Goal: Transaction & Acquisition: Purchase product/service

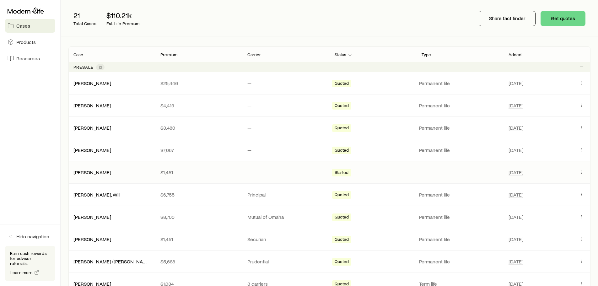
scroll to position [94, 0]
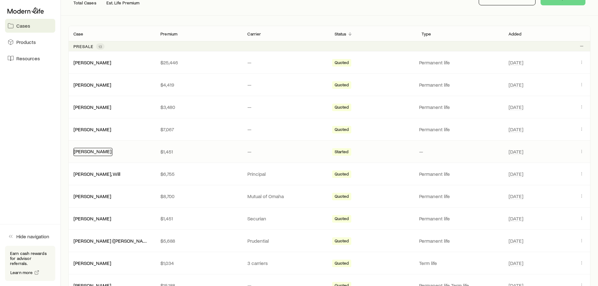
click at [94, 150] on link "[PERSON_NAME]" at bounding box center [93, 151] width 38 height 6
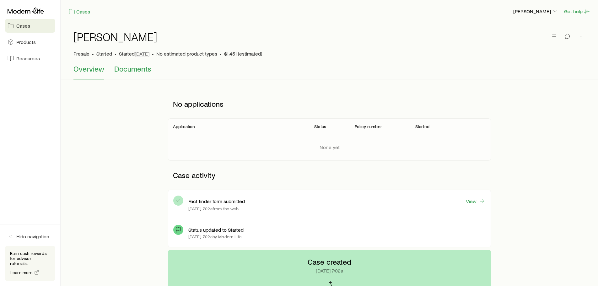
click at [136, 69] on span "Documents" at bounding box center [132, 68] width 37 height 9
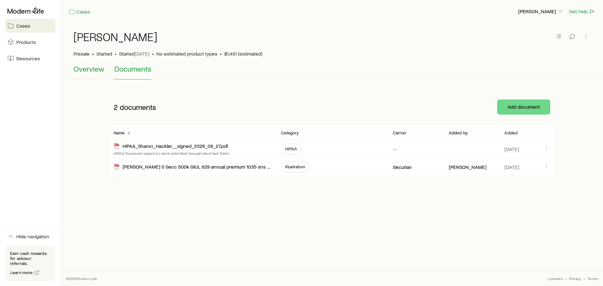
click at [87, 69] on span "Overview" at bounding box center [88, 68] width 31 height 9
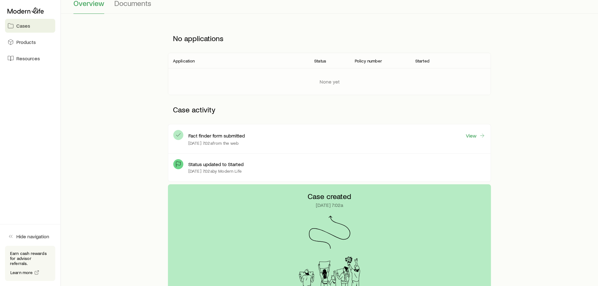
scroll to position [10, 0]
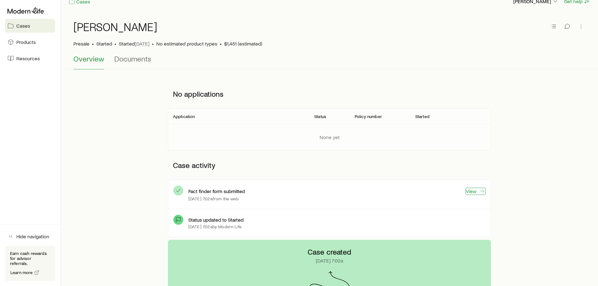
click at [474, 192] on link "View" at bounding box center [475, 191] width 20 height 7
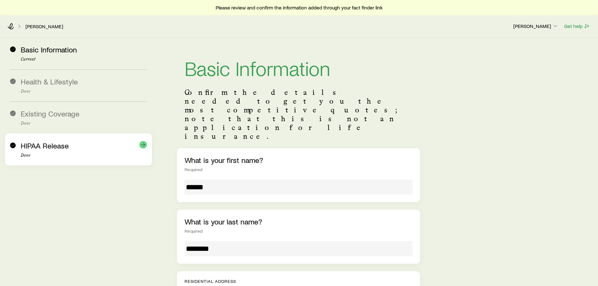
click at [33, 146] on span "HIPAA Release" at bounding box center [45, 145] width 48 height 9
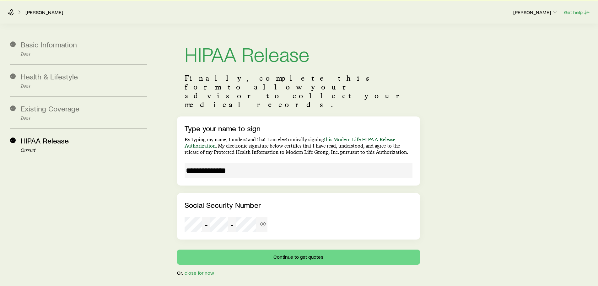
scroll to position [22, 0]
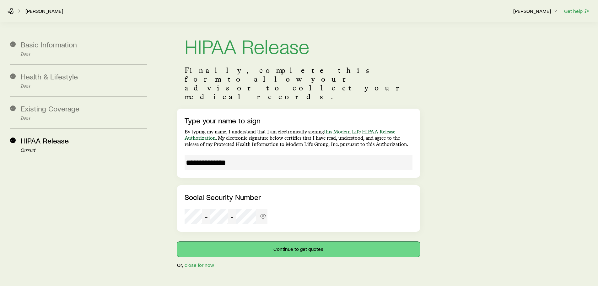
click at [290, 242] on button "Continue to get quotes" at bounding box center [298, 249] width 243 height 15
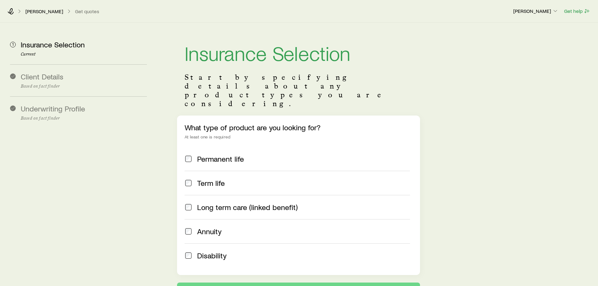
click at [206, 179] on span "Term life" at bounding box center [211, 183] width 28 height 9
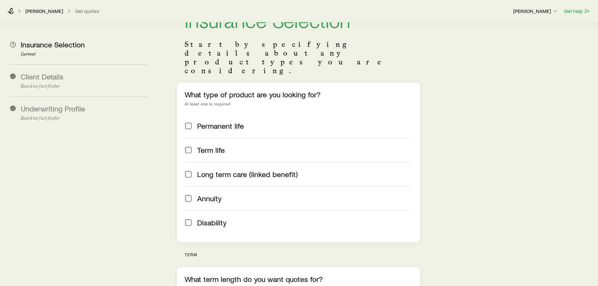
scroll to position [31, 0]
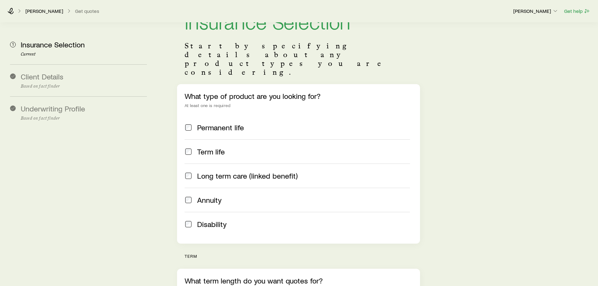
click at [199, 123] on span "Permanent life" at bounding box center [220, 127] width 47 height 9
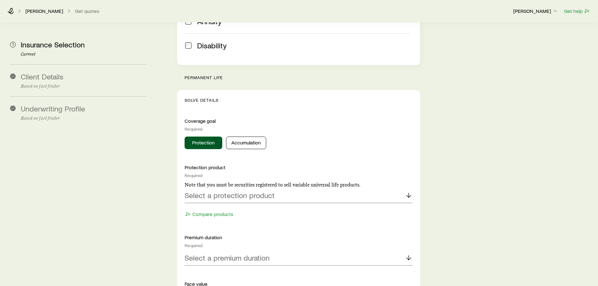
scroll to position [251, 0]
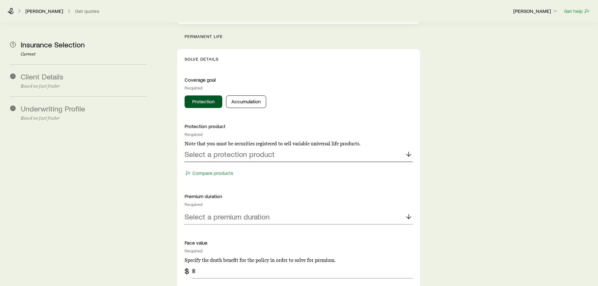
click at [235, 150] on p "Select a protection product" at bounding box center [230, 154] width 90 height 9
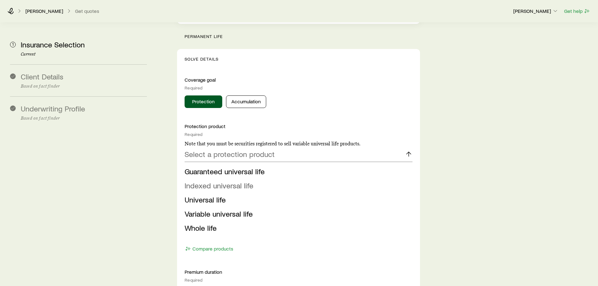
click at [216, 181] on span "Indexed universal life" at bounding box center [219, 185] width 69 height 9
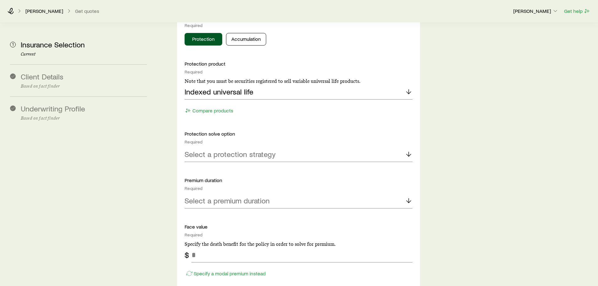
scroll to position [314, 0]
click at [222, 149] on p "Select a protection strategy" at bounding box center [230, 153] width 91 height 9
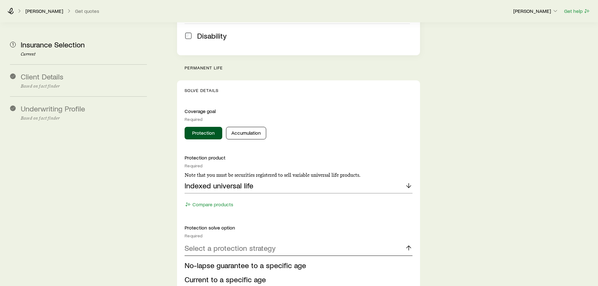
scroll to position [0, 0]
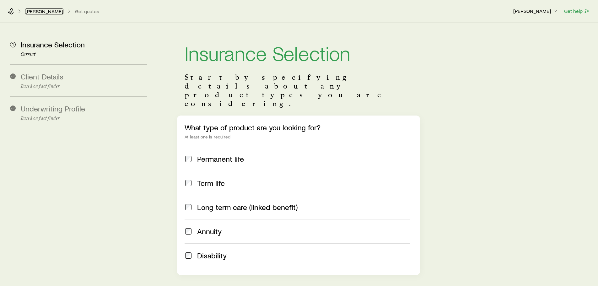
click at [42, 10] on link "[PERSON_NAME]" at bounding box center [44, 11] width 38 height 6
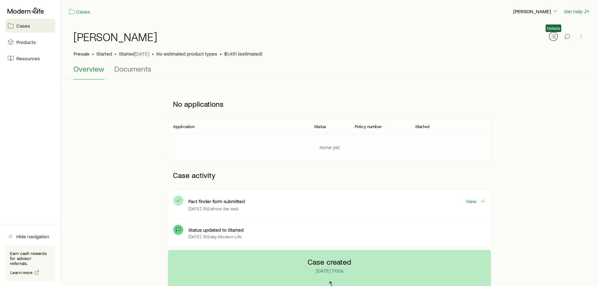
click at [554, 39] on icon "button" at bounding box center [553, 36] width 6 height 6
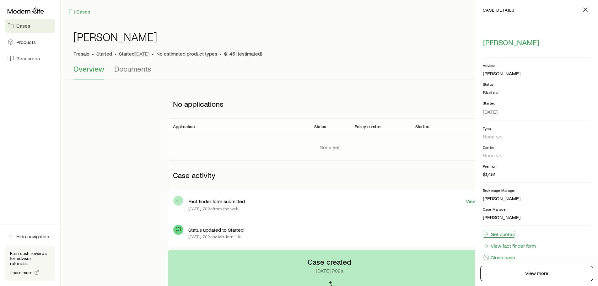
click at [503, 232] on link "Get quotes" at bounding box center [499, 234] width 32 height 7
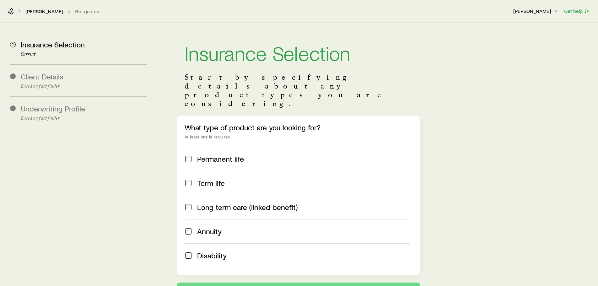
click at [208, 154] on span "Permanent life" at bounding box center [220, 158] width 47 height 9
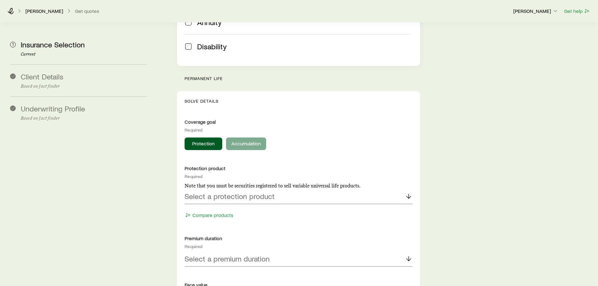
scroll to position [220, 0]
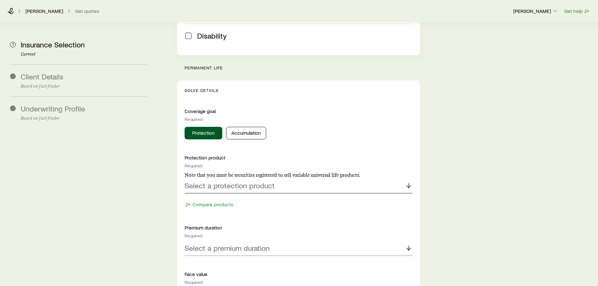
click at [220, 181] on p "Select a protection product" at bounding box center [230, 185] width 90 height 9
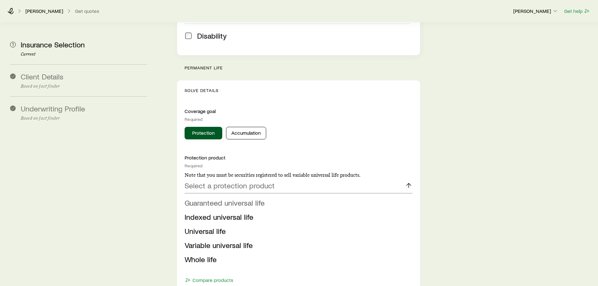
click at [226, 198] on span "Guaranteed universal life" at bounding box center [225, 202] width 80 height 9
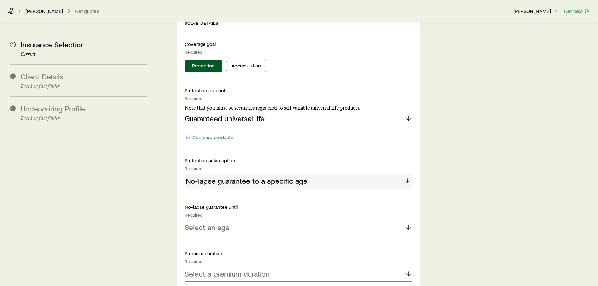
scroll to position [314, 0]
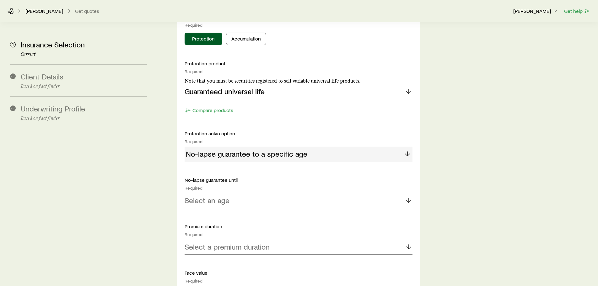
click at [220, 196] on p "Select an age" at bounding box center [207, 200] width 45 height 9
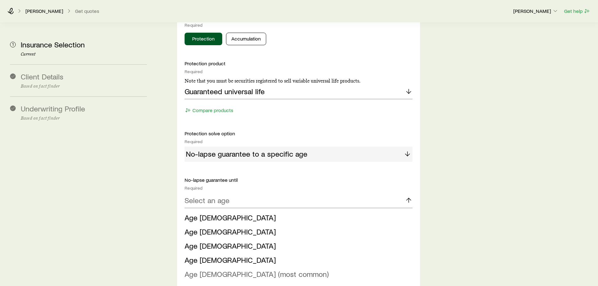
click at [210, 269] on span "Age 121 (most common)" at bounding box center [257, 273] width 144 height 9
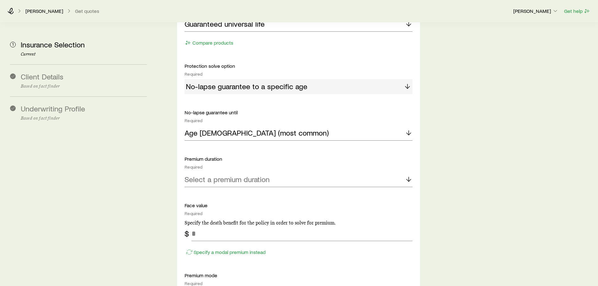
scroll to position [439, 0]
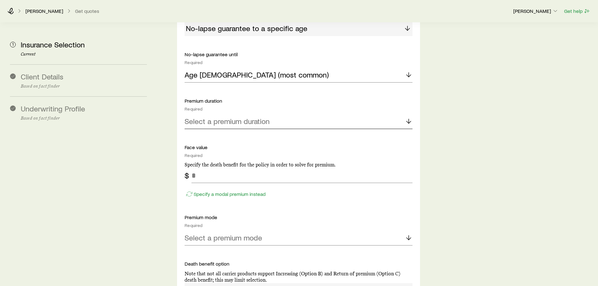
click at [219, 117] on p "Select a premium duration" at bounding box center [227, 121] width 85 height 9
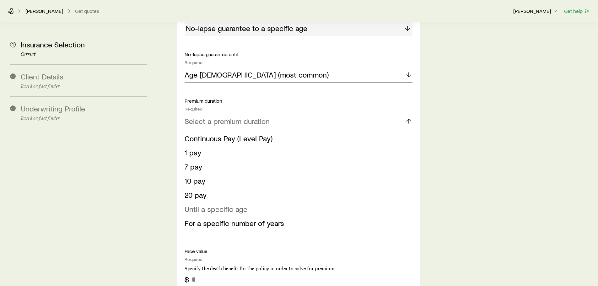
click at [216, 204] on span "Until a specific age" at bounding box center [216, 208] width 63 height 9
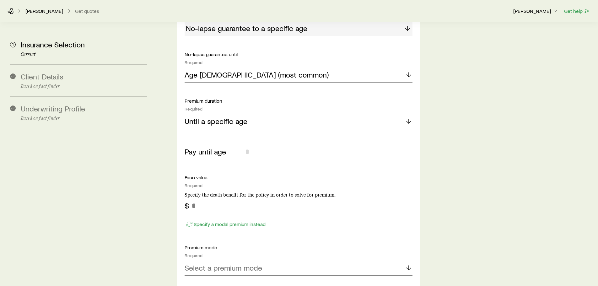
click at [250, 144] on input "tel" at bounding box center [248, 151] width 38 height 15
type input "***"
click at [315, 144] on div "Pay until age ***" at bounding box center [299, 151] width 228 height 15
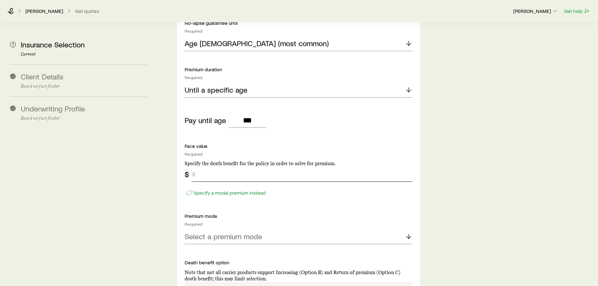
click at [259, 167] on input "tel" at bounding box center [301, 174] width 221 height 15
type input "*******"
click at [332, 143] on p "Face value" at bounding box center [299, 146] width 228 height 6
click at [238, 190] on p "Specify a modal premium instead" at bounding box center [230, 193] width 72 height 6
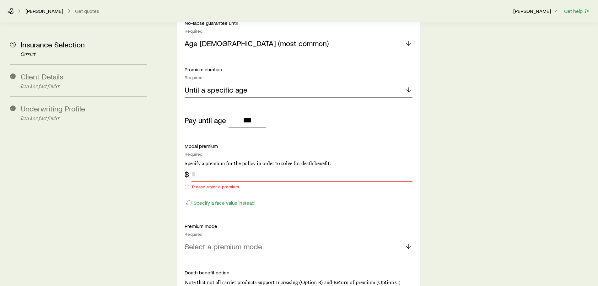
click at [202, 167] on input "tel" at bounding box center [301, 174] width 221 height 15
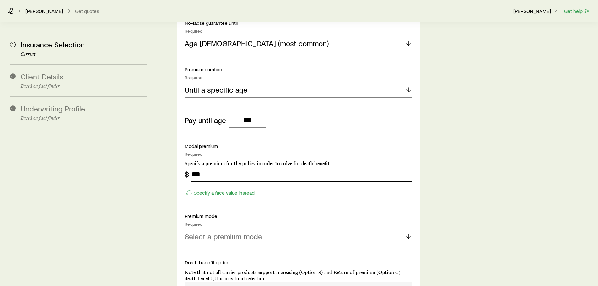
type input "***"
click at [259, 143] on p "Modal premium" at bounding box center [299, 146] width 228 height 6
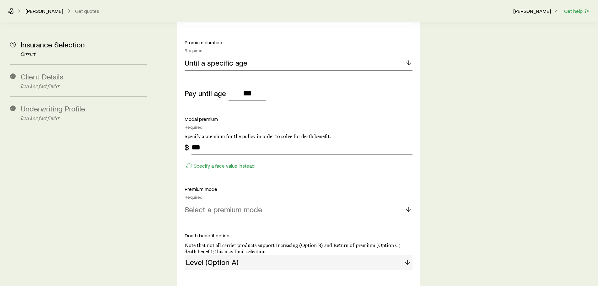
scroll to position [534, 0]
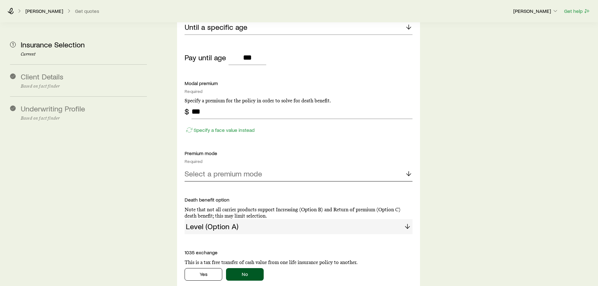
click at [230, 169] on p "Select a premium mode" at bounding box center [224, 173] width 78 height 9
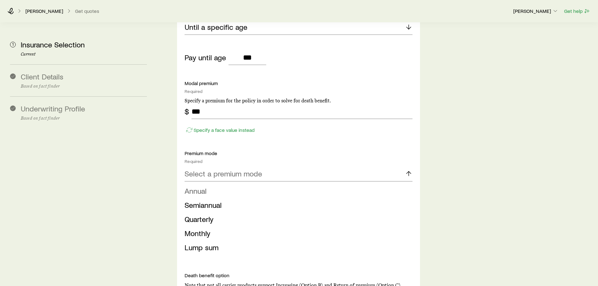
click at [206, 186] on span "Annual" at bounding box center [196, 190] width 22 height 9
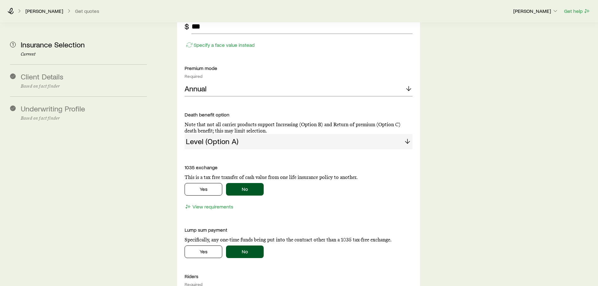
scroll to position [628, 0]
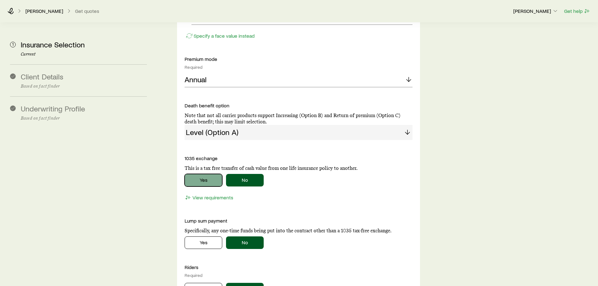
click at [202, 174] on button "Yes" at bounding box center [204, 180] width 38 height 13
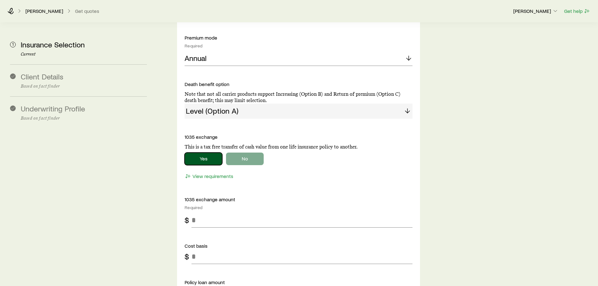
scroll to position [659, 0]
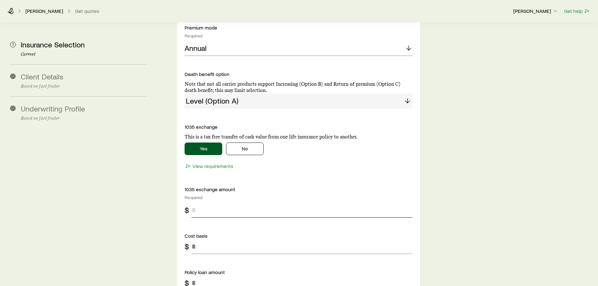
click at [211, 202] on input "tel" at bounding box center [301, 209] width 221 height 15
type input "******"
click at [218, 239] on input "tel" at bounding box center [301, 246] width 221 height 15
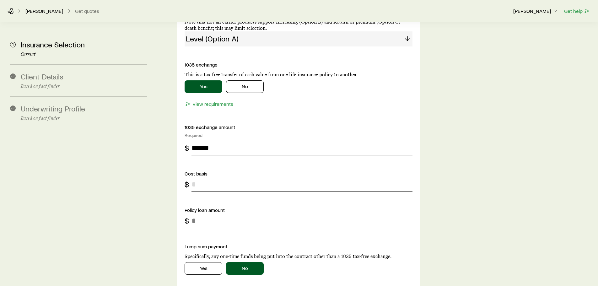
scroll to position [722, 0]
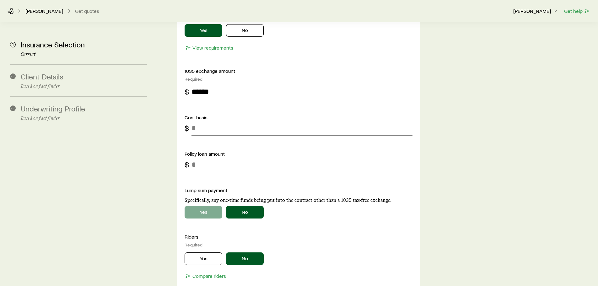
scroll to position [785, 0]
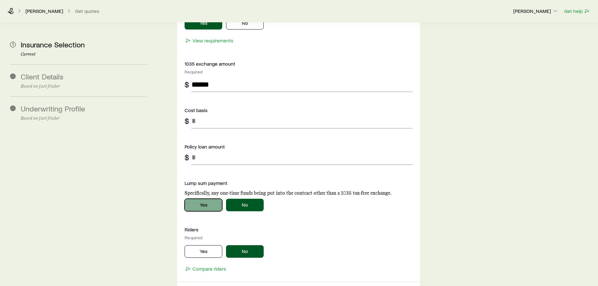
click at [215, 199] on button "Yes" at bounding box center [204, 205] width 38 height 13
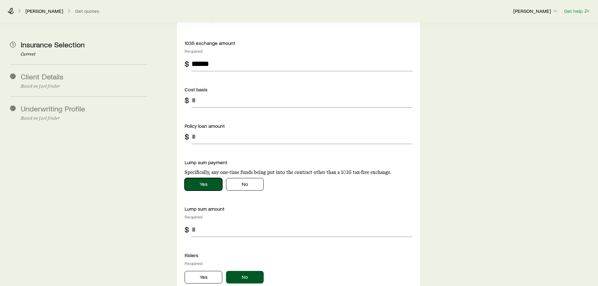
scroll to position [816, 0]
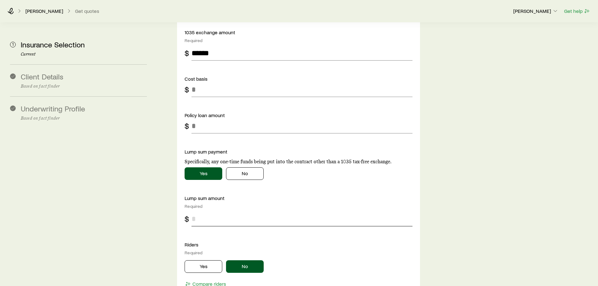
click at [208, 211] on input "tel" at bounding box center [301, 218] width 221 height 15
type input "******"
click at [341, 260] on div "Yes No" at bounding box center [299, 266] width 228 height 13
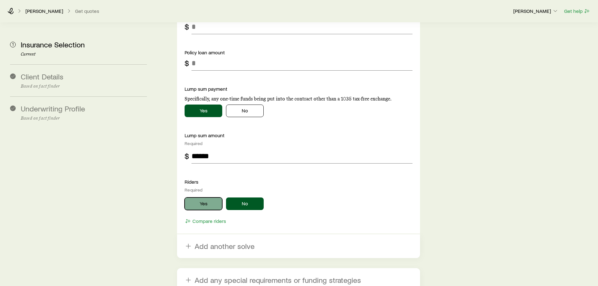
click at [203, 197] on button "Yes" at bounding box center [204, 203] width 38 height 13
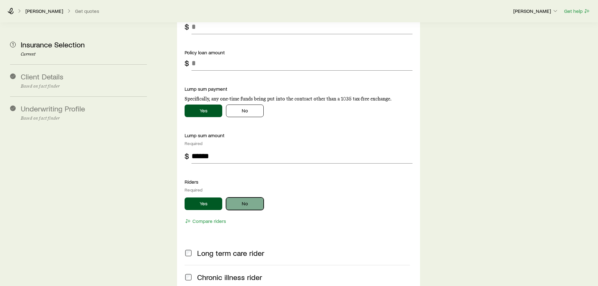
click at [250, 197] on button "No" at bounding box center [245, 203] width 38 height 13
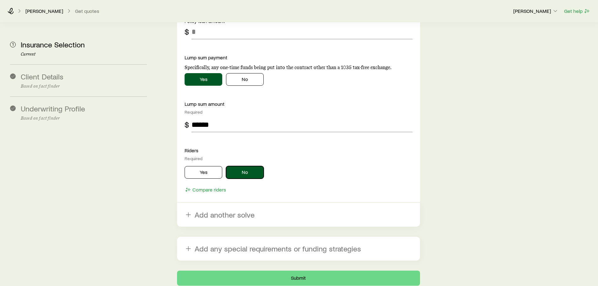
scroll to position [945, 0]
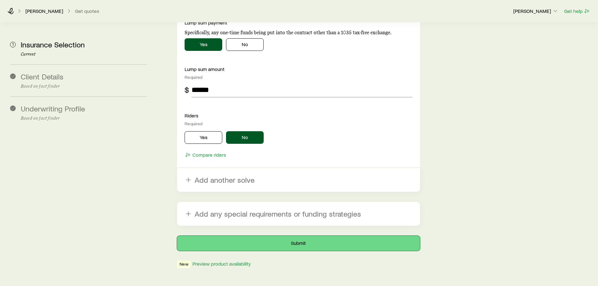
click at [252, 236] on button "Submit" at bounding box center [298, 243] width 243 height 15
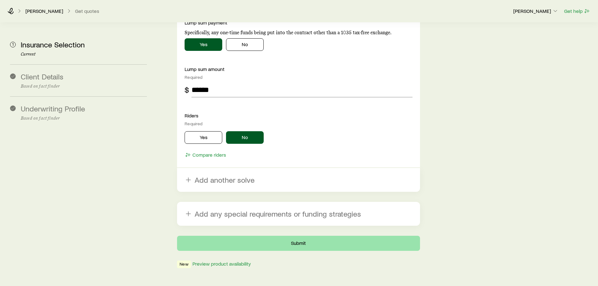
scroll to position [0, 0]
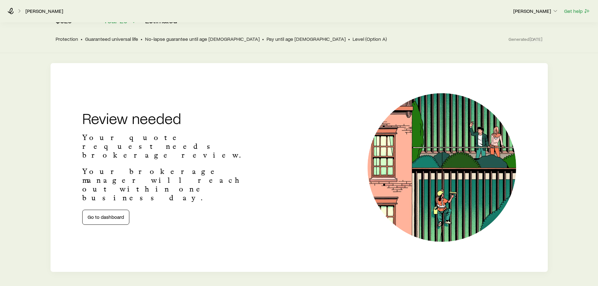
scroll to position [63, 0]
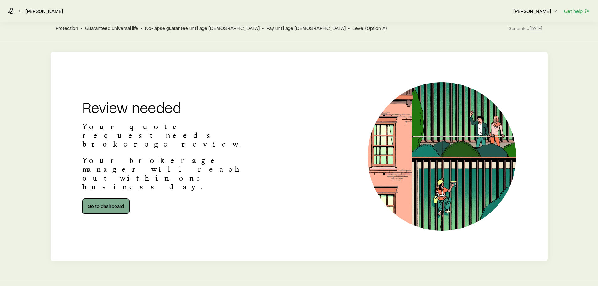
click at [105, 199] on link "Go to dashboard" at bounding box center [105, 206] width 47 height 15
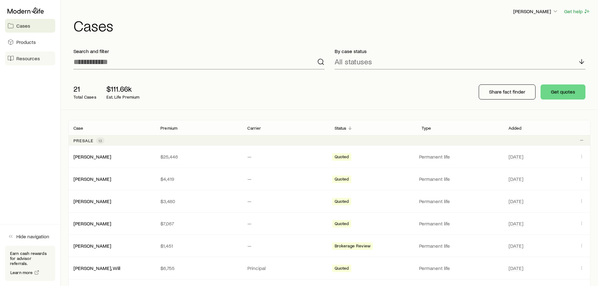
click at [28, 57] on span "Resources" at bounding box center [28, 58] width 24 height 6
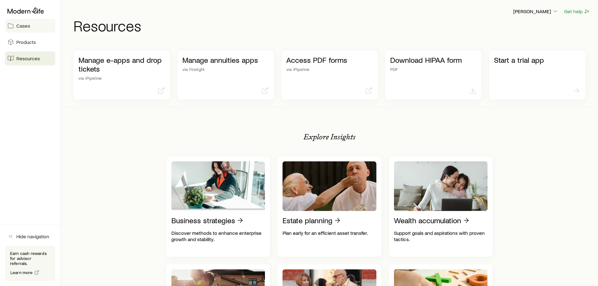
click at [20, 26] on span "Cases" at bounding box center [23, 26] width 14 height 6
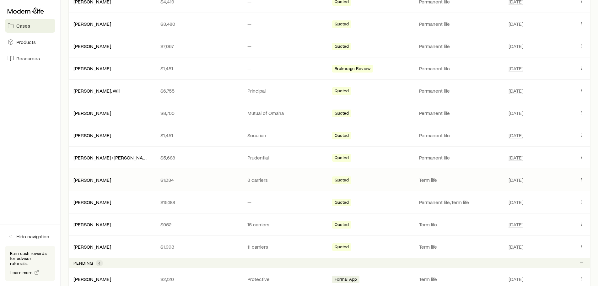
scroll to position [188, 0]
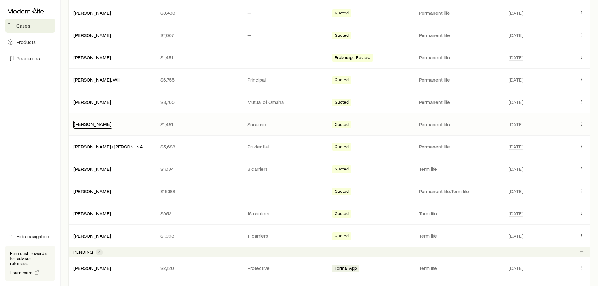
click at [91, 126] on link "[PERSON_NAME]" at bounding box center [93, 124] width 38 height 6
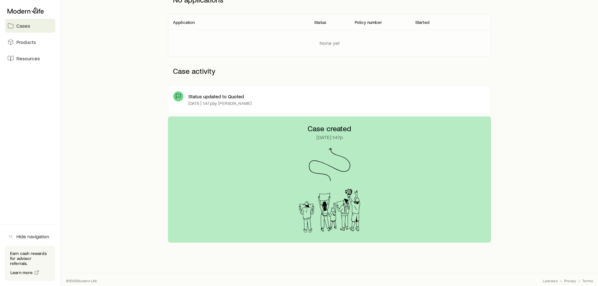
scroll to position [106, 0]
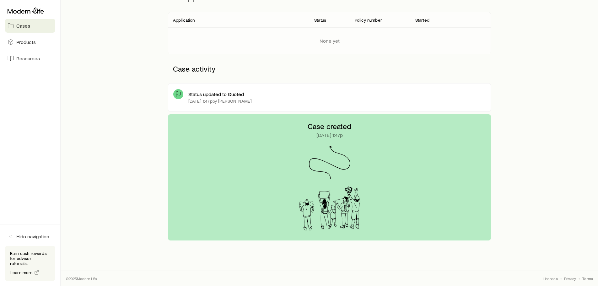
click at [301, 159] on div "Case created Aug 14 at 1:47p" at bounding box center [329, 177] width 323 height 126
click at [212, 94] on p "Status updated to Quoted" at bounding box center [216, 94] width 56 height 6
click at [245, 106] on div "Status updated to Quoted [DATE] 1:47p by [PERSON_NAME]" at bounding box center [336, 98] width 297 height 18
click at [264, 100] on div "[DATE] 1:47p by [PERSON_NAME]" at bounding box center [336, 101] width 297 height 5
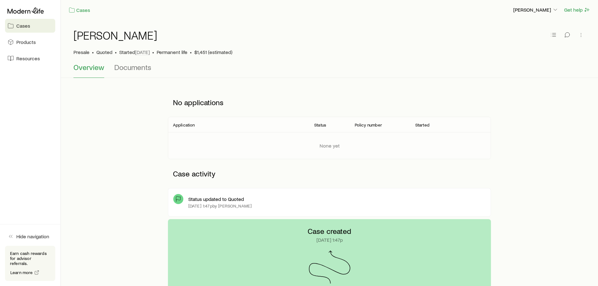
scroll to position [0, 0]
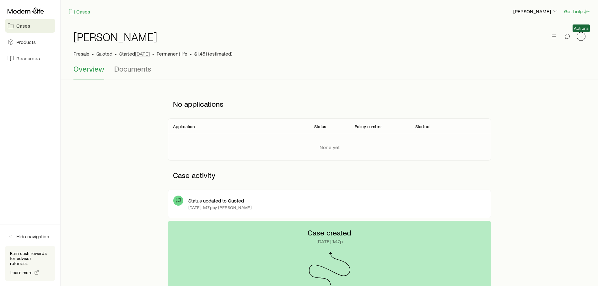
click at [579, 36] on icon "button" at bounding box center [581, 36] width 6 height 6
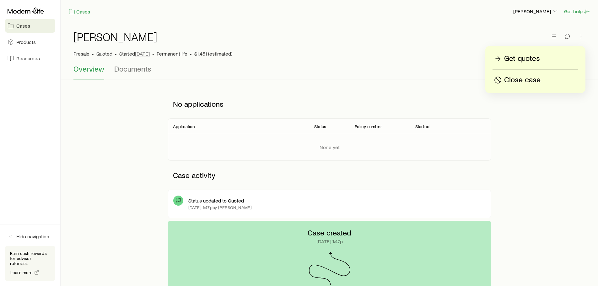
click at [524, 57] on p "Get quotes" at bounding box center [522, 59] width 36 height 10
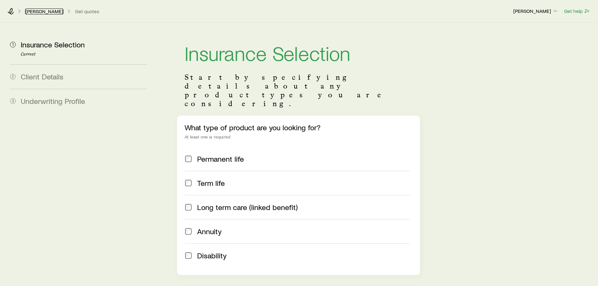
click at [40, 10] on link "[PERSON_NAME]" at bounding box center [44, 11] width 38 height 6
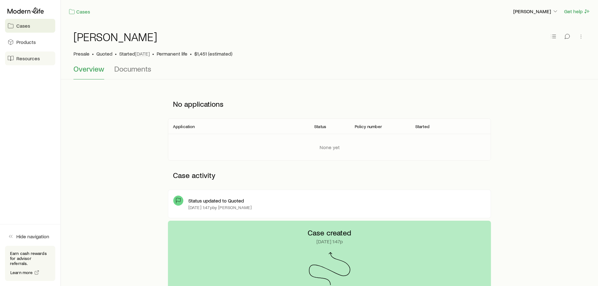
click at [30, 61] on span "Resources" at bounding box center [28, 58] width 24 height 6
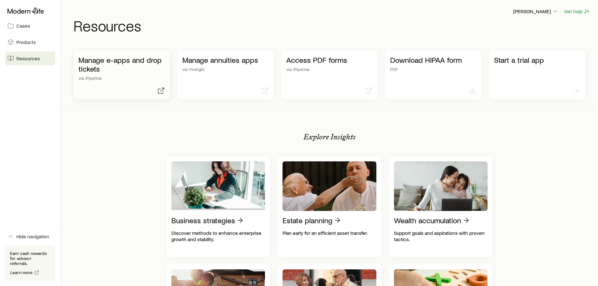
click at [119, 62] on p "Manage e-apps and drop tickets" at bounding box center [121, 65] width 86 height 18
click at [26, 28] on span "Cases" at bounding box center [23, 26] width 14 height 6
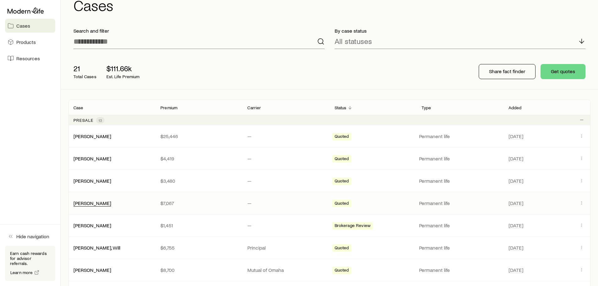
scroll to position [31, 0]
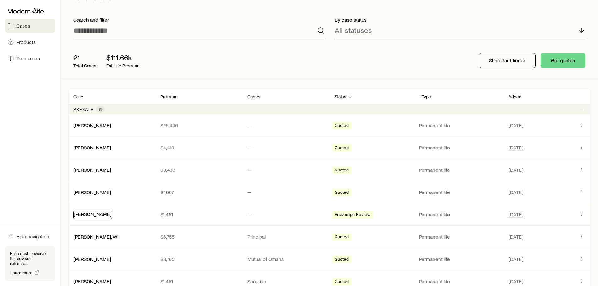
click at [95, 216] on link "[PERSON_NAME]" at bounding box center [93, 214] width 38 height 6
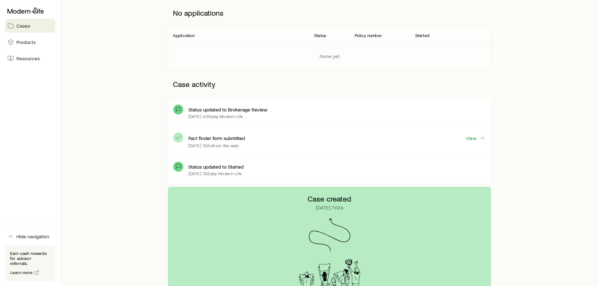
scroll to position [126, 0]
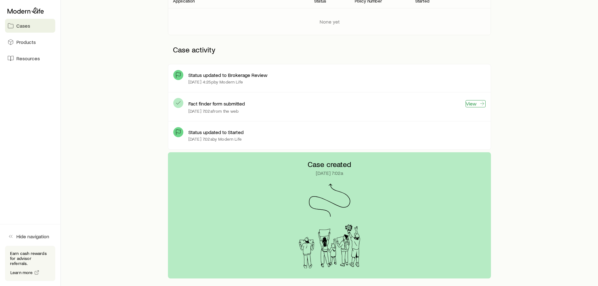
click at [472, 106] on link "View" at bounding box center [475, 103] width 20 height 7
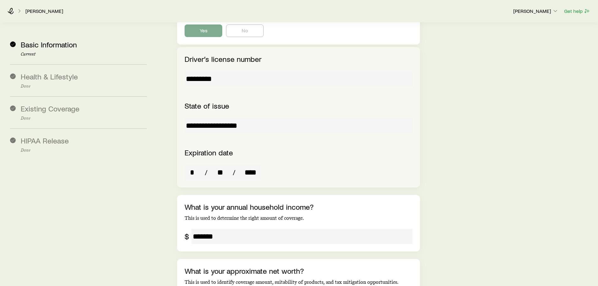
scroll to position [1009, 0]
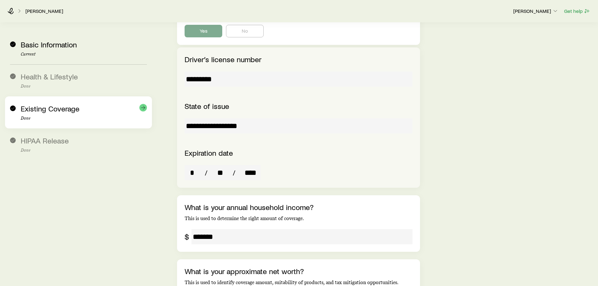
click at [55, 109] on span "Existing Coverage" at bounding box center [50, 108] width 59 height 9
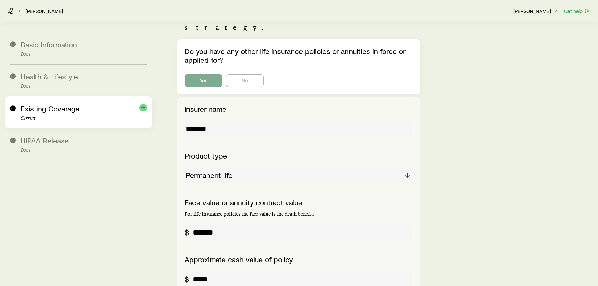
scroll to position [0, 0]
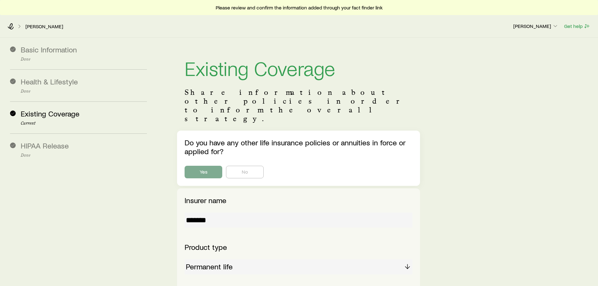
click at [41, 22] on div "[PERSON_NAME] [PERSON_NAME] Get help" at bounding box center [299, 26] width 598 height 23
click at [45, 29] on link "[PERSON_NAME]" at bounding box center [44, 27] width 38 height 6
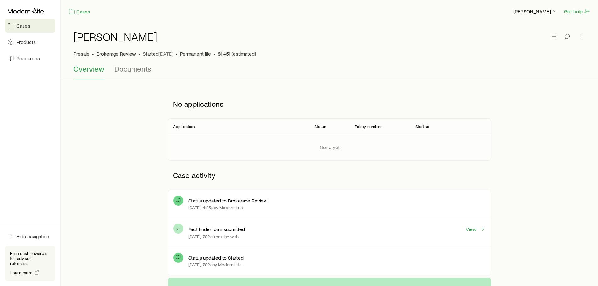
scroll to position [31, 0]
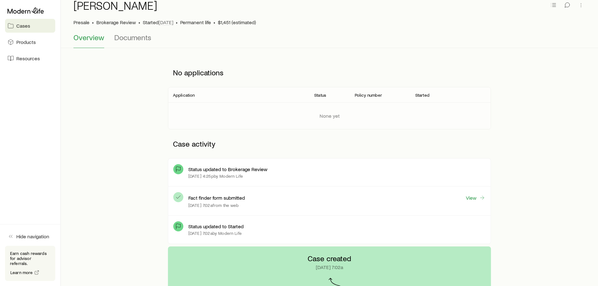
click at [240, 169] on p "Status updated to Brokerage Review" at bounding box center [227, 169] width 79 height 6
click at [282, 169] on div "Status updated to Brokerage Review" at bounding box center [336, 169] width 297 height 6
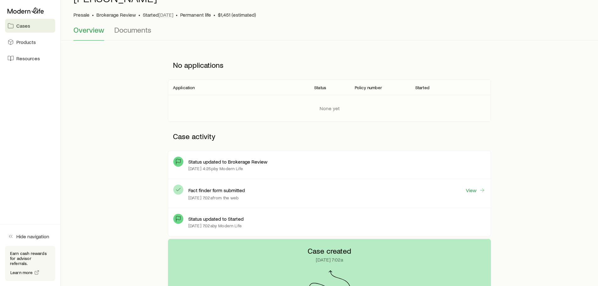
scroll to position [0, 0]
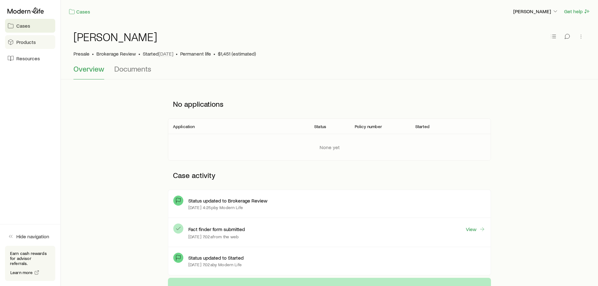
click at [26, 46] on link "Products" at bounding box center [30, 42] width 50 height 14
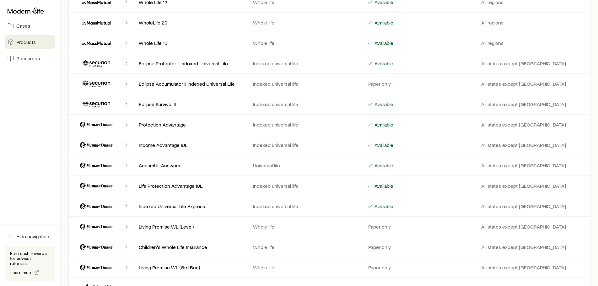
scroll to position [1256, 0]
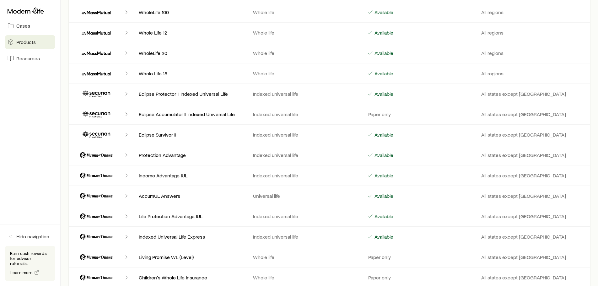
click at [188, 96] on p "Eclipse Protector II Indexed Universal Life" at bounding box center [191, 94] width 104 height 6
click at [126, 94] on icon "Client cases" at bounding box center [126, 94] width 6 height 6
click at [109, 94] on icon "Client cases" at bounding box center [97, 93] width 38 height 15
click at [97, 94] on icon "Client cases" at bounding box center [99, 94] width 21 height 5
drag, startPoint x: 97, startPoint y: 94, endPoint x: 148, endPoint y: 94, distance: 51.5
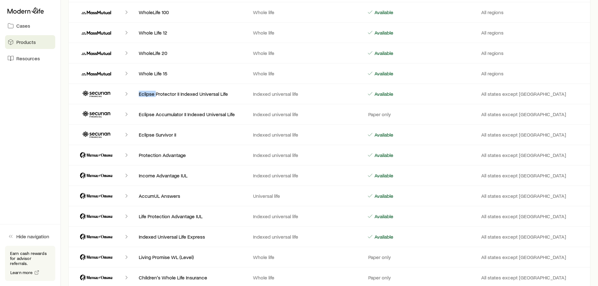
click at [110, 94] on icon "Client cases" at bounding box center [99, 94] width 21 height 5
click at [151, 94] on p "Eclipse Protector II Indexed Universal Life" at bounding box center [191, 94] width 104 height 6
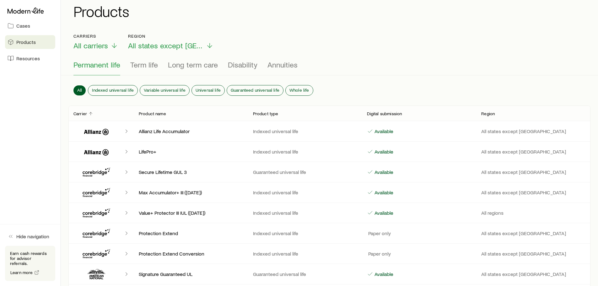
scroll to position [0, 0]
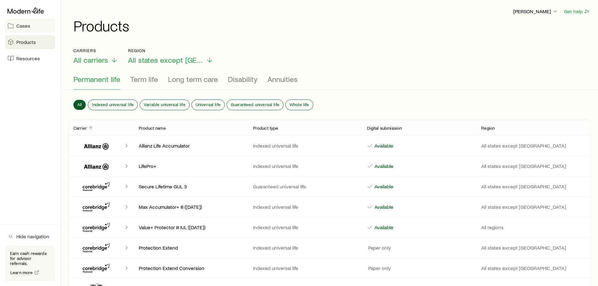
click at [22, 26] on span "Cases" at bounding box center [23, 26] width 14 height 6
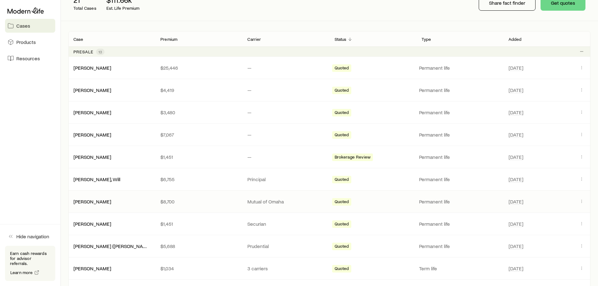
scroll to position [94, 0]
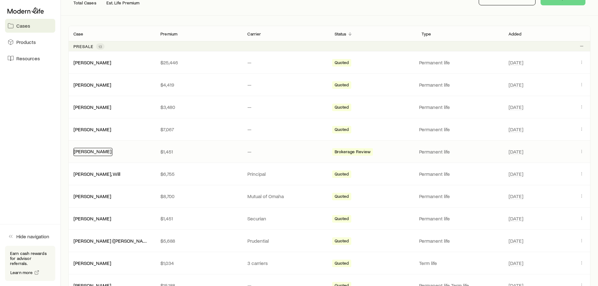
click at [96, 152] on link "[PERSON_NAME]" at bounding box center [93, 151] width 38 height 6
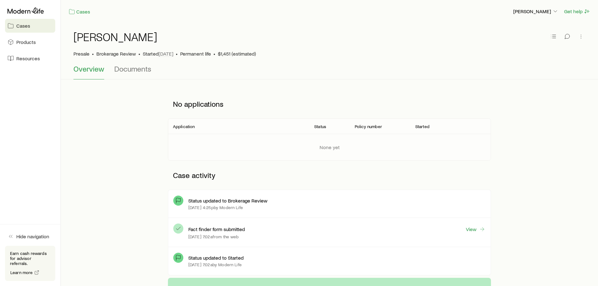
click at [220, 140] on div "None yet" at bounding box center [329, 147] width 333 height 27
click at [139, 72] on span "Documents" at bounding box center [132, 68] width 37 height 9
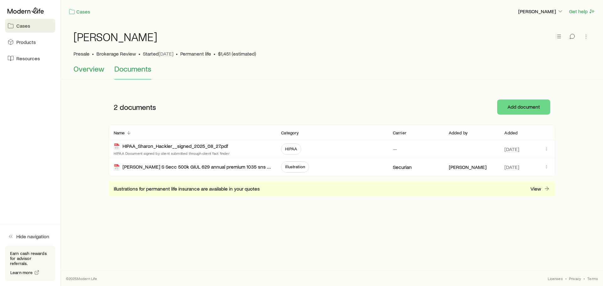
click at [83, 66] on span "Overview" at bounding box center [88, 68] width 31 height 9
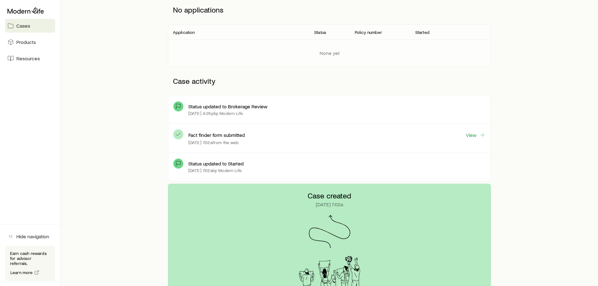
scroll to position [31, 0]
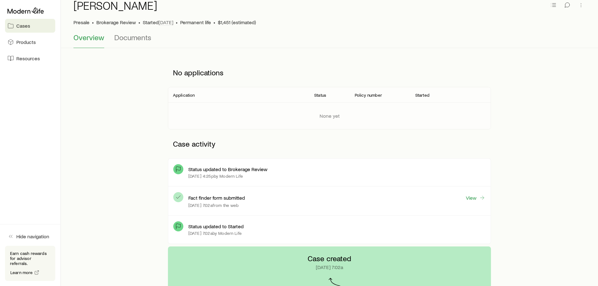
click at [130, 38] on span "Documents" at bounding box center [132, 37] width 37 height 9
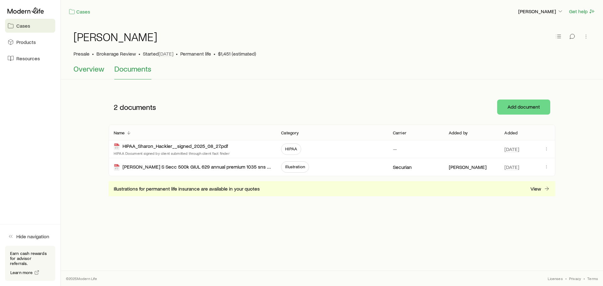
click at [88, 66] on span "Overview" at bounding box center [88, 68] width 31 height 9
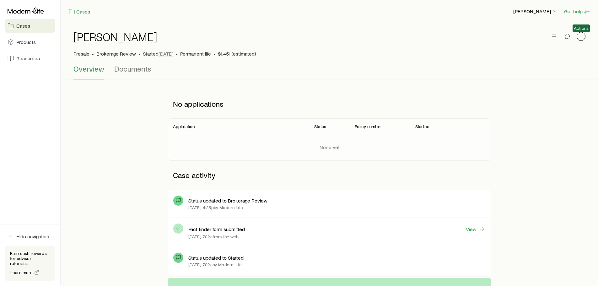
click at [578, 38] on icon "button" at bounding box center [581, 36] width 6 height 6
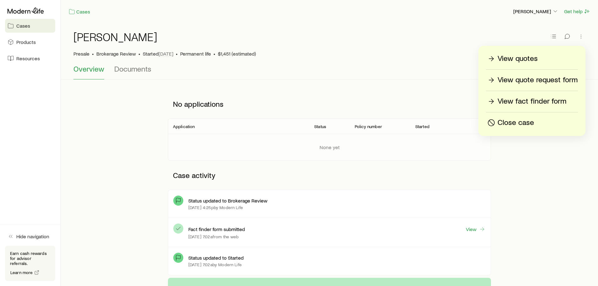
click at [525, 59] on p "View quotes" at bounding box center [517, 59] width 40 height 10
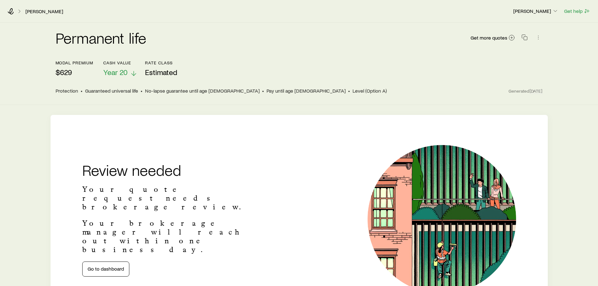
click at [127, 73] on span "Year 20" at bounding box center [115, 72] width 24 height 9
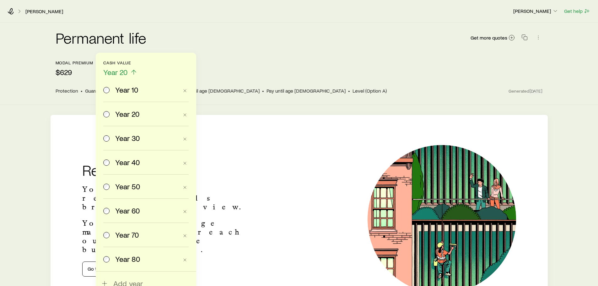
click at [126, 73] on span "Year 20" at bounding box center [115, 72] width 24 height 9
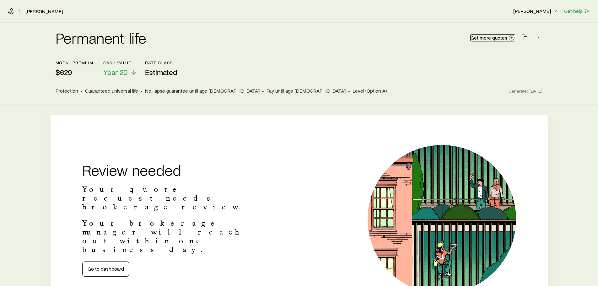
click at [484, 41] on link "Get more quotes" at bounding box center [492, 37] width 45 height 7
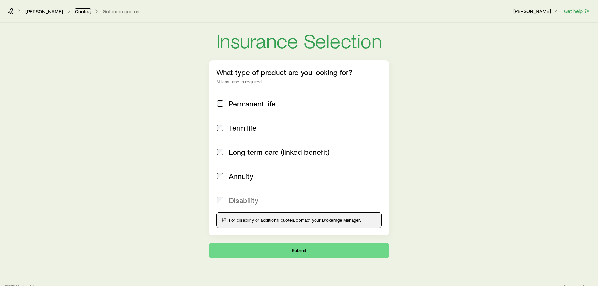
click at [75, 10] on link "Quotes" at bounding box center [83, 11] width 16 height 6
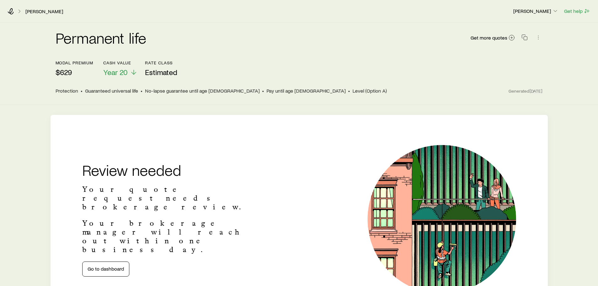
click at [115, 89] on span "Guaranteed universal life" at bounding box center [111, 91] width 53 height 6
click at [266, 92] on span "Pay until age [DEMOGRAPHIC_DATA]" at bounding box center [305, 91] width 79 height 6
click at [266, 91] on span "Pay until age [DEMOGRAPHIC_DATA]" at bounding box center [305, 91] width 79 height 6
click at [213, 92] on div "Protection • Guaranteed universal life • No-lapse guarantee until age [DEMOGRAP…" at bounding box center [282, 91] width 453 height 6
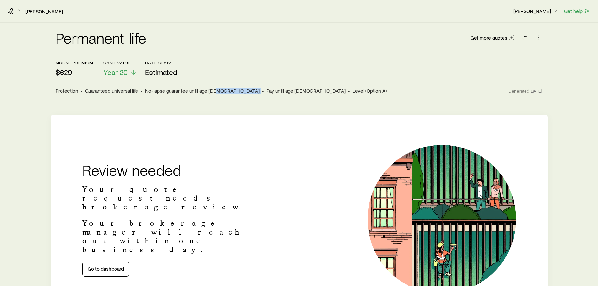
click at [213, 92] on div "Protection • Guaranteed universal life • No-lapse guarantee until age [DEMOGRAP…" at bounding box center [282, 91] width 453 height 6
click at [123, 71] on span "Year 20" at bounding box center [115, 72] width 24 height 9
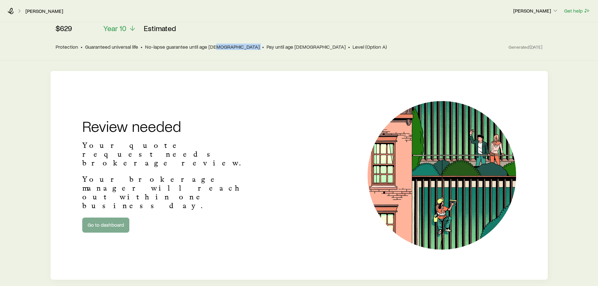
scroll to position [73, 0]
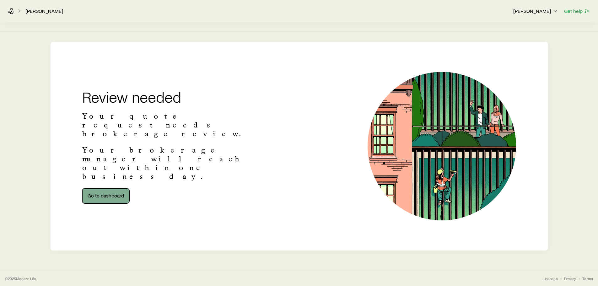
click at [104, 188] on link "Go to dashboard" at bounding box center [105, 195] width 47 height 15
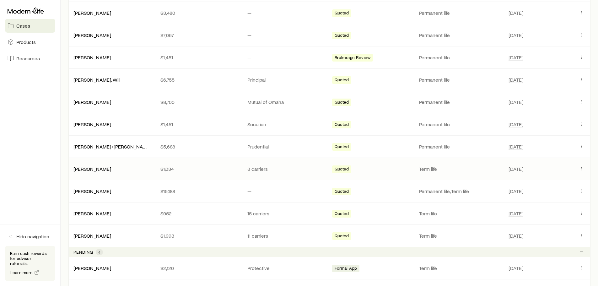
scroll to position [157, 0]
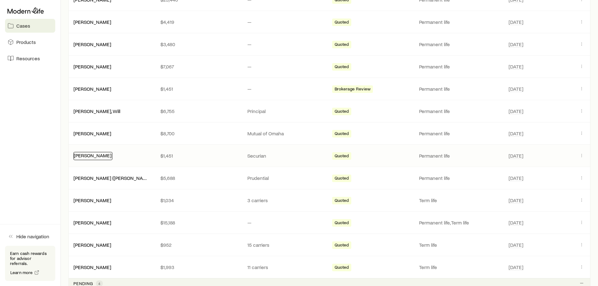
click at [98, 156] on link "[PERSON_NAME]" at bounding box center [93, 155] width 38 height 6
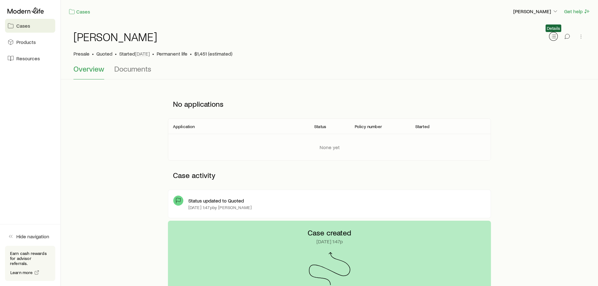
click at [552, 37] on icon "button" at bounding box center [553, 36] width 6 height 6
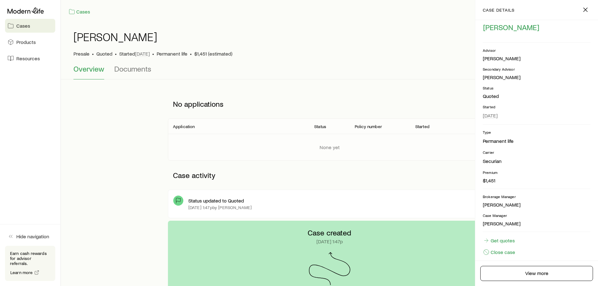
scroll to position [22, 0]
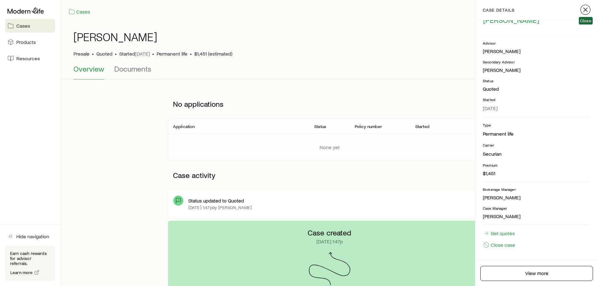
click at [586, 9] on line "button" at bounding box center [586, 10] width 4 height 4
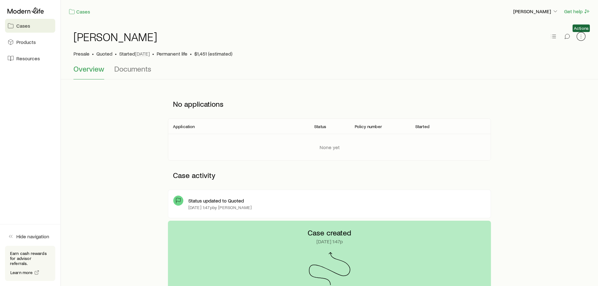
click at [579, 38] on icon "button" at bounding box center [581, 36] width 6 height 6
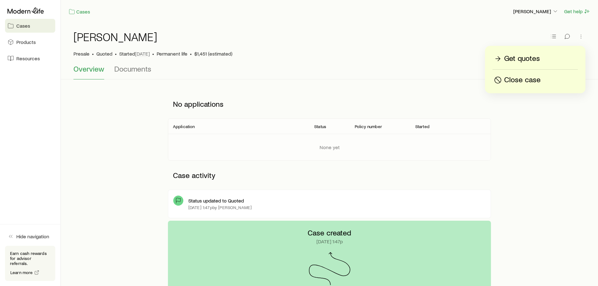
click at [320, 115] on div "No applications" at bounding box center [329, 103] width 323 height 29
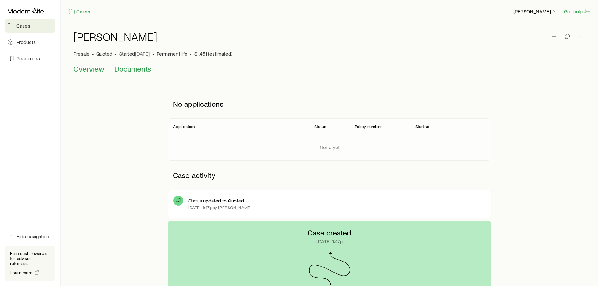
click at [126, 70] on span "Documents" at bounding box center [132, 68] width 37 height 9
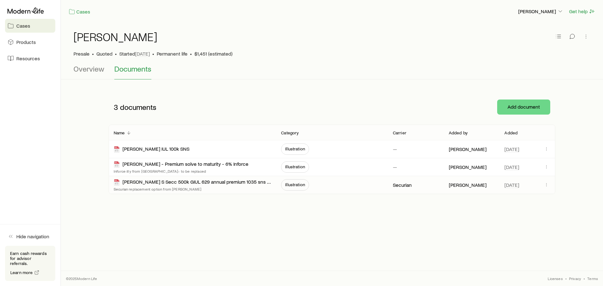
click at [400, 182] on p "Securian" at bounding box center [402, 185] width 19 height 6
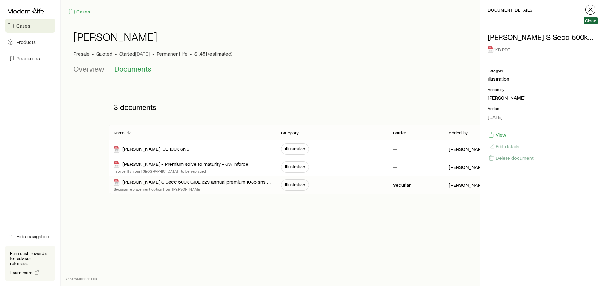
drag, startPoint x: 588, startPoint y: 11, endPoint x: 266, endPoint y: 47, distance: 323.5
click at [572, 12] on header "document details Close" at bounding box center [541, 10] width 123 height 20
click at [91, 67] on span "Overview" at bounding box center [88, 68] width 31 height 9
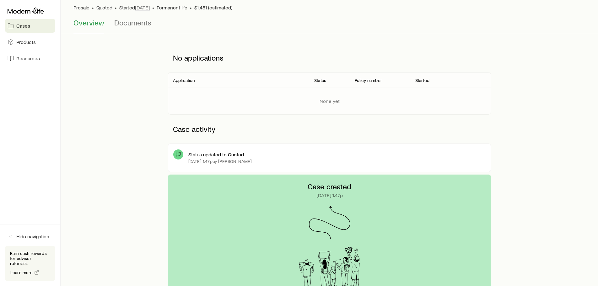
scroll to position [94, 0]
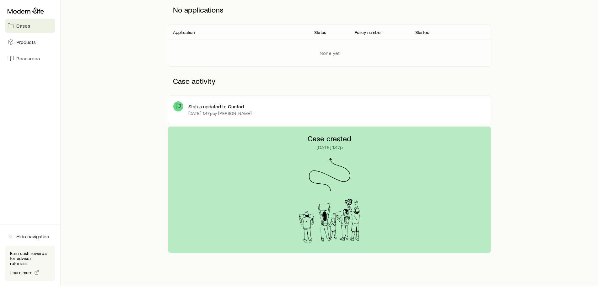
click at [218, 109] on p "Status updated to Quoted" at bounding box center [216, 106] width 56 height 6
click at [229, 109] on p "Status updated to Quoted" at bounding box center [216, 106] width 56 height 6
click at [250, 116] on div "Status updated to Quoted [DATE] 1:47p by [PERSON_NAME]" at bounding box center [336, 110] width 297 height 18
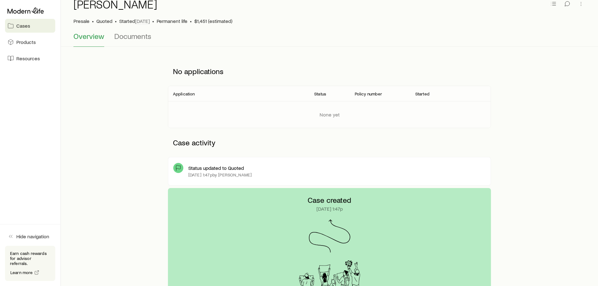
scroll to position [31, 0]
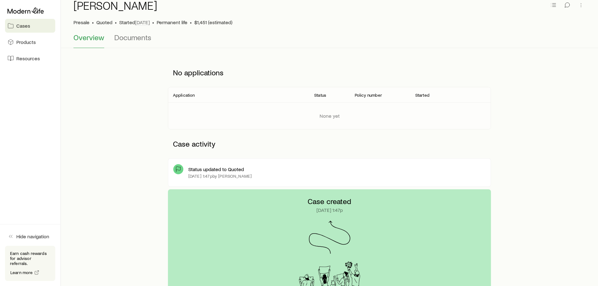
click at [312, 198] on p "Case created" at bounding box center [330, 201] width 44 height 9
click at [26, 24] on span "Cases" at bounding box center [23, 26] width 14 height 6
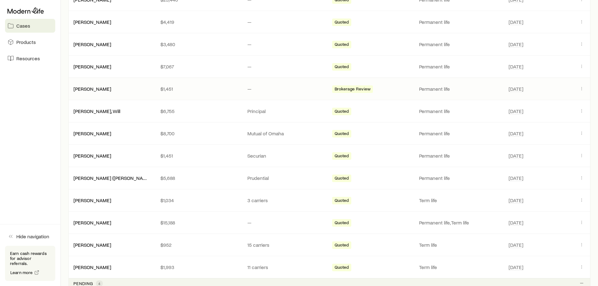
scroll to position [188, 0]
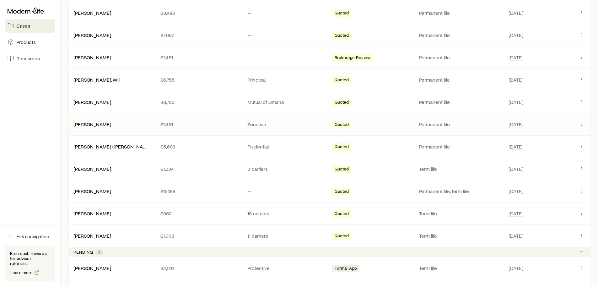
click at [257, 123] on p "Securian" at bounding box center [285, 124] width 77 height 6
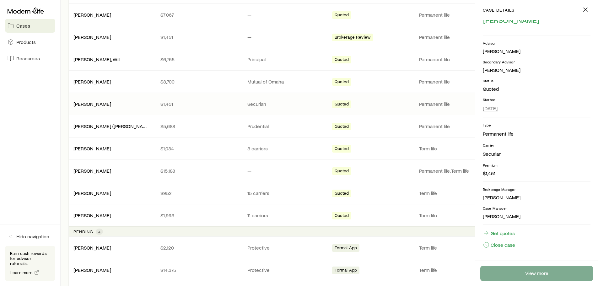
scroll to position [220, 0]
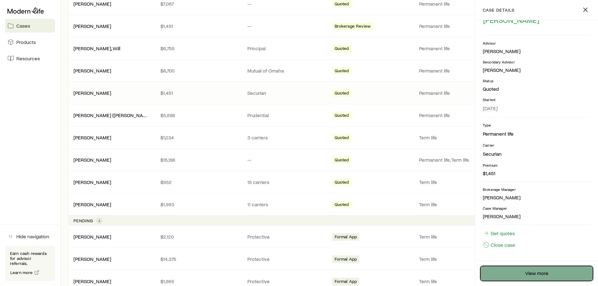
click at [525, 272] on link "View more" at bounding box center [536, 273] width 113 height 15
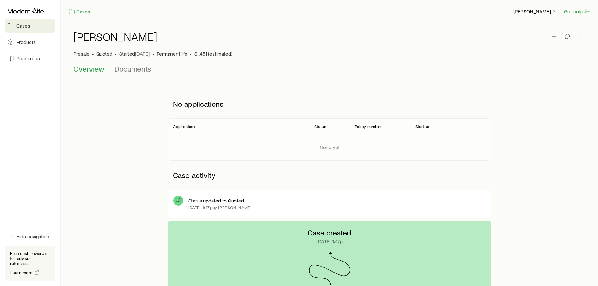
click at [28, 27] on span "Cases" at bounding box center [23, 26] width 14 height 6
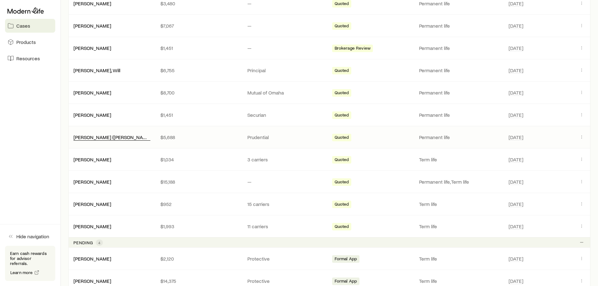
scroll to position [188, 0]
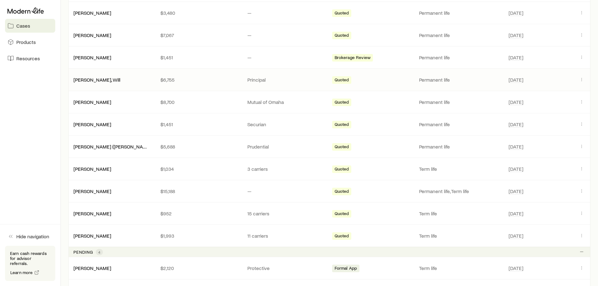
click at [280, 85] on div "[PERSON_NAME], Will $6,755 Principal Quoted Permanent life [DATE]" at bounding box center [329, 80] width 522 height 22
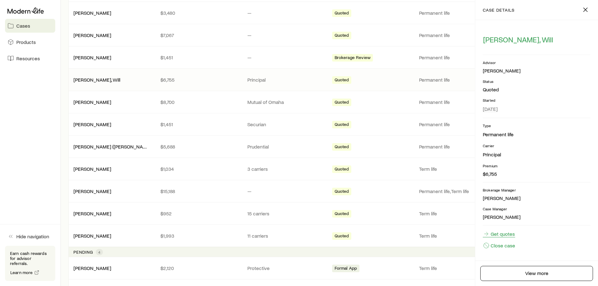
scroll to position [3, 0]
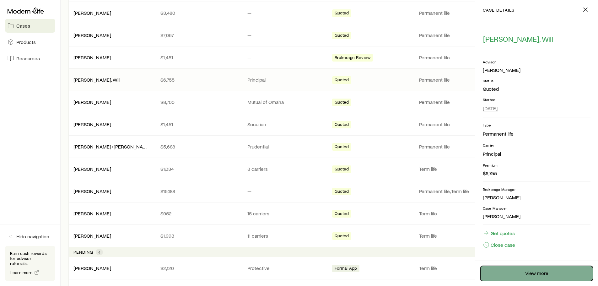
click at [517, 268] on link "View more" at bounding box center [536, 273] width 113 height 15
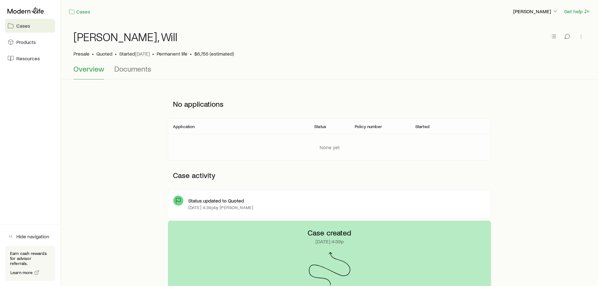
click at [20, 28] on span "Cases" at bounding box center [23, 26] width 14 height 6
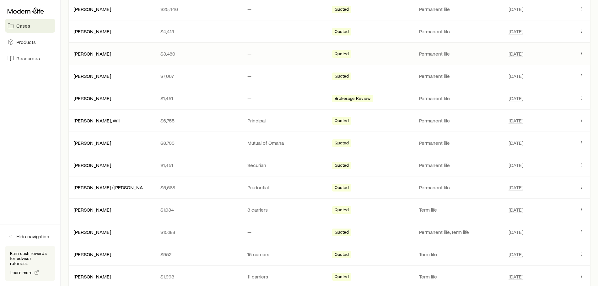
scroll to position [157, 0]
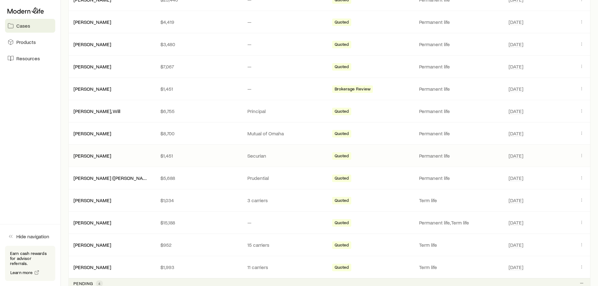
click at [120, 156] on div "[PERSON_NAME]" at bounding box center [111, 156] width 87 height 6
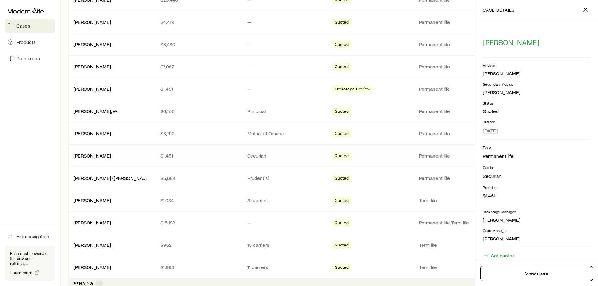
scroll to position [22, 0]
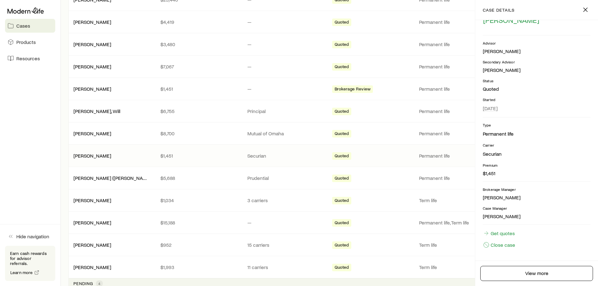
click at [178, 157] on p "$1,451" at bounding box center [198, 156] width 77 height 6
click at [502, 231] on link "Get quotes" at bounding box center [499, 233] width 32 height 7
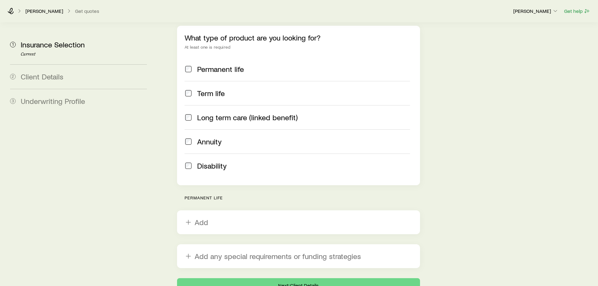
scroll to position [115, 0]
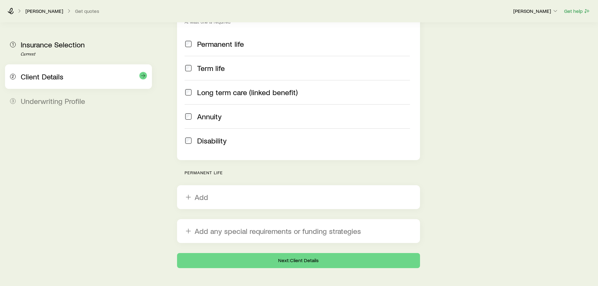
click at [58, 81] on div "2 Client Details" at bounding box center [78, 76] width 137 height 24
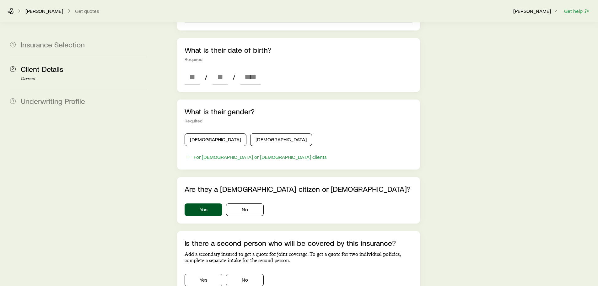
scroll to position [282, 0]
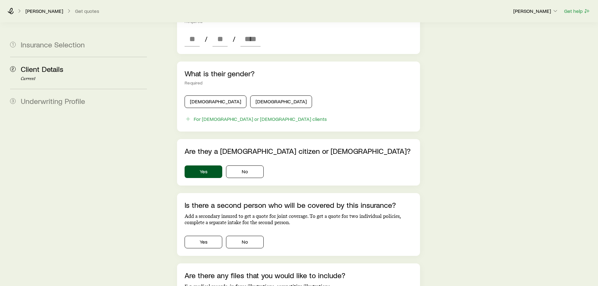
click at [48, 102] on span "Underwriting Profile" at bounding box center [53, 100] width 64 height 9
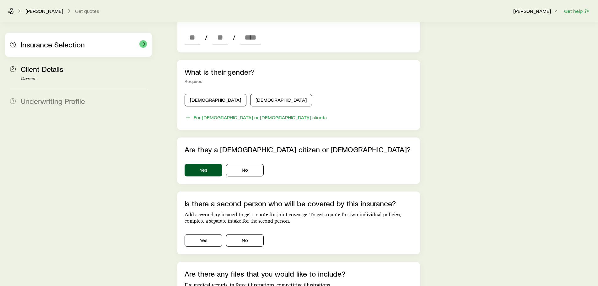
scroll to position [146, 0]
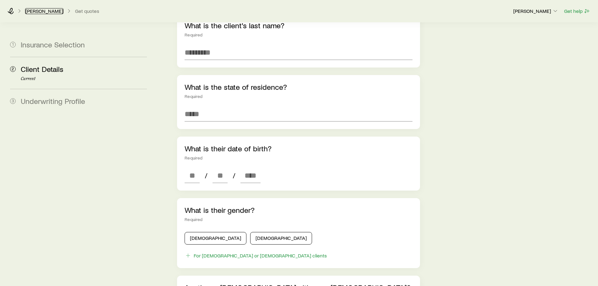
click at [41, 11] on link "[PERSON_NAME]" at bounding box center [44, 11] width 38 height 6
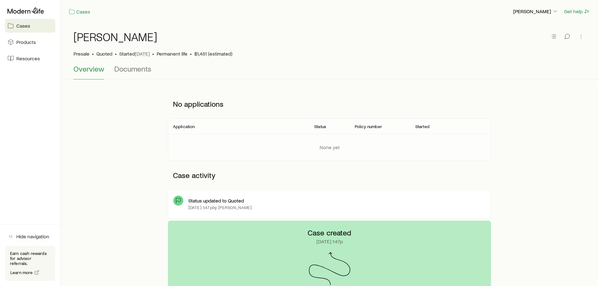
click at [18, 27] on span "Cases" at bounding box center [23, 26] width 14 height 6
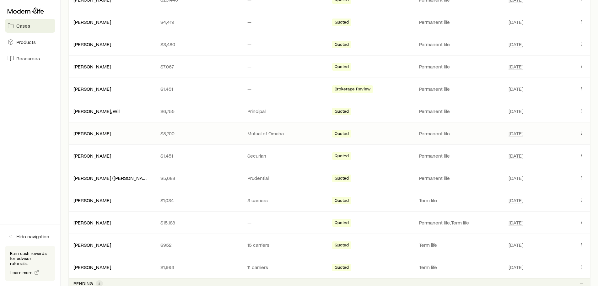
scroll to position [188, 0]
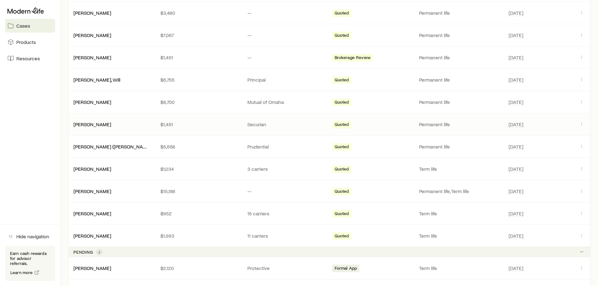
click at [126, 126] on div "[PERSON_NAME]" at bounding box center [111, 124] width 87 height 6
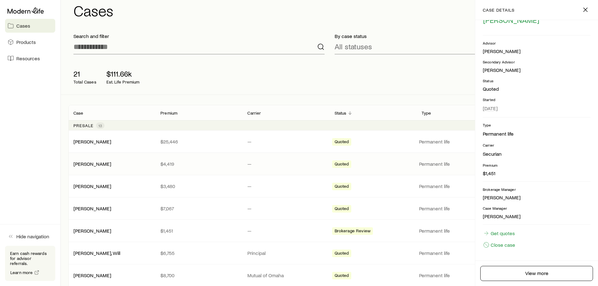
scroll to position [0, 0]
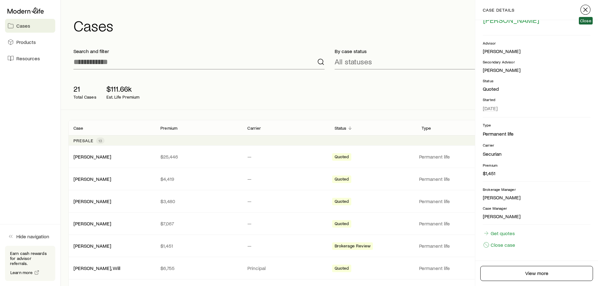
click at [584, 8] on icon "button" at bounding box center [586, 10] width 8 height 8
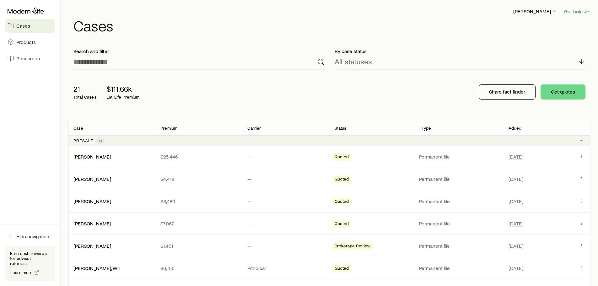
click at [88, 142] on p "Presale" at bounding box center [83, 140] width 20 height 5
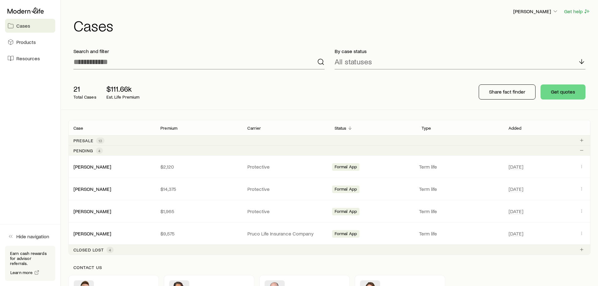
click at [83, 142] on p "Presale" at bounding box center [83, 140] width 20 height 5
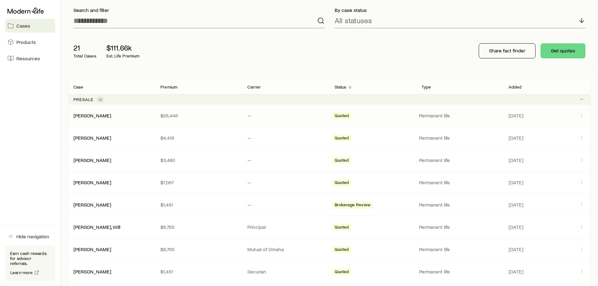
scroll to position [126, 0]
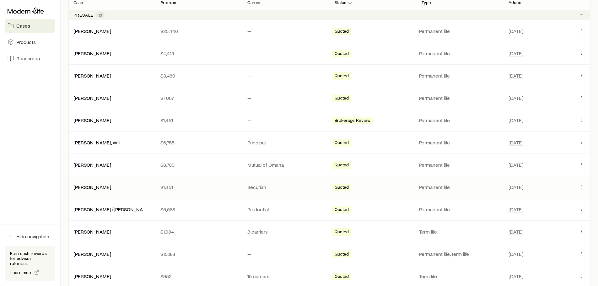
click at [132, 190] on div "[PERSON_NAME]" at bounding box center [111, 187] width 87 height 6
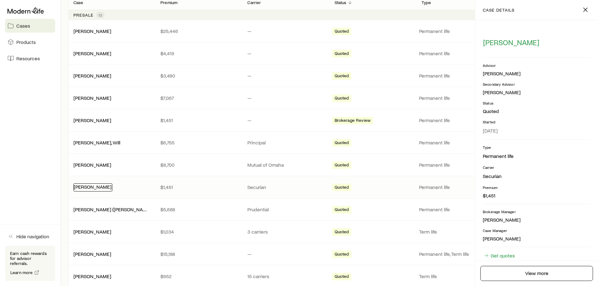
click at [104, 187] on link "[PERSON_NAME]" at bounding box center [93, 187] width 38 height 6
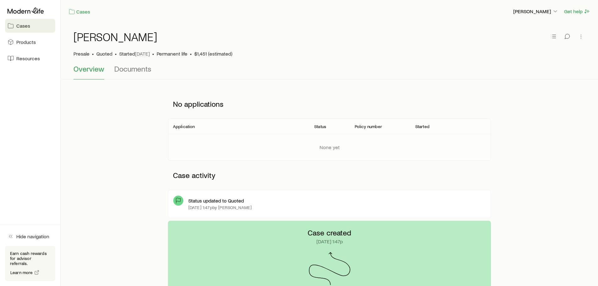
click at [233, 205] on p "[DATE] 1:47p by [PERSON_NAME]" at bounding box center [219, 207] width 63 height 5
click at [302, 181] on p "Case activity" at bounding box center [329, 175] width 323 height 19
click at [196, 102] on p "No applications" at bounding box center [329, 103] width 323 height 19
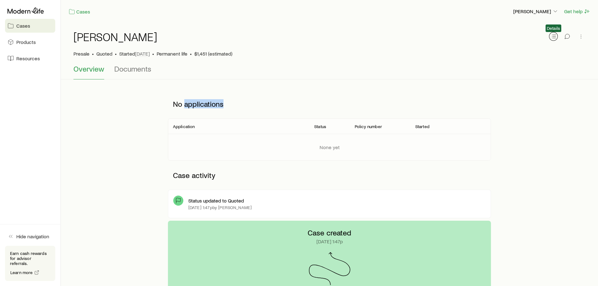
click at [552, 36] on icon "button" at bounding box center [553, 36] width 6 height 6
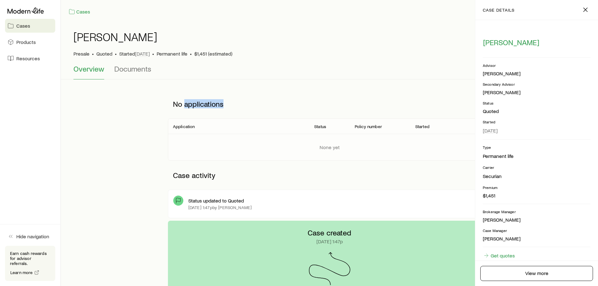
click at [373, 86] on div "[PERSON_NAME] Presale • Quoted • Started [DATE] • Permanent life • $1,451 (esti…" at bounding box center [329, 190] width 537 height 334
click at [584, 9] on icon "button" at bounding box center [586, 10] width 8 height 8
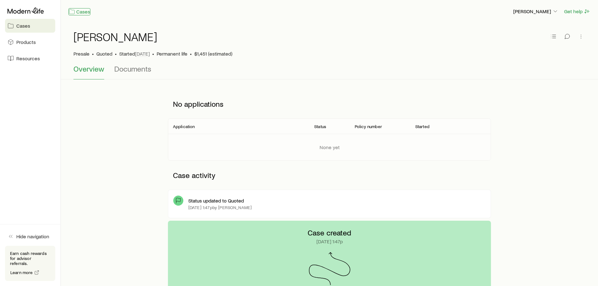
click at [81, 13] on link "Cases" at bounding box center [79, 11] width 22 height 7
